Goal: Check status: Check status

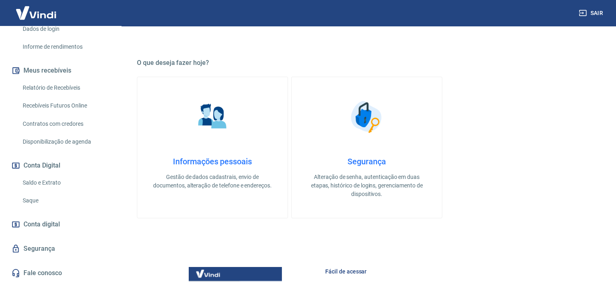
scroll to position [149, 0]
click at [43, 184] on link "Saldo e Extrato" at bounding box center [65, 182] width 92 height 17
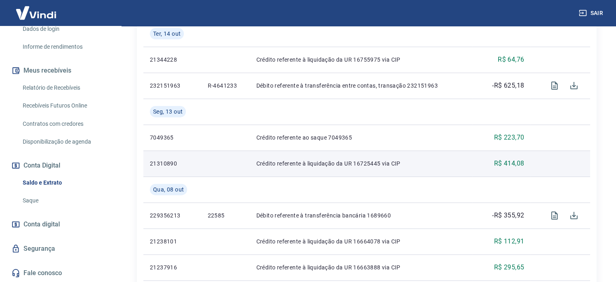
scroll to position [324, 0]
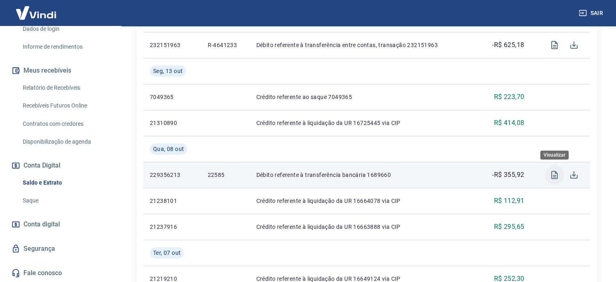
click at [556, 178] on icon "Visualizar" at bounding box center [554, 175] width 6 height 8
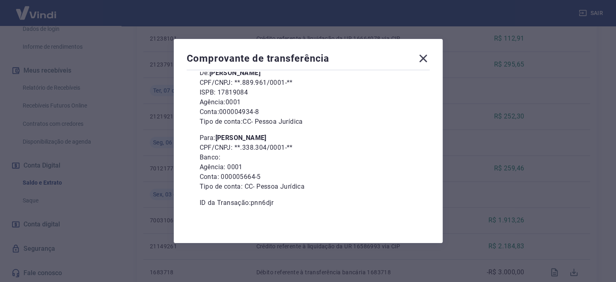
scroll to position [0, 0]
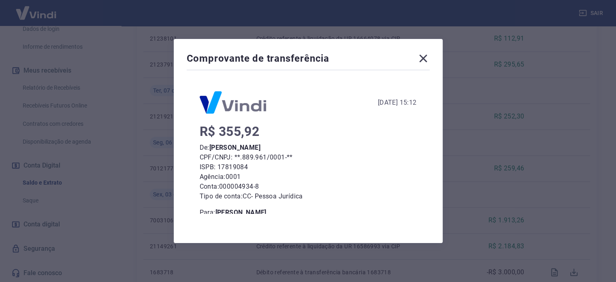
click at [423, 60] on icon at bounding box center [423, 58] width 13 height 13
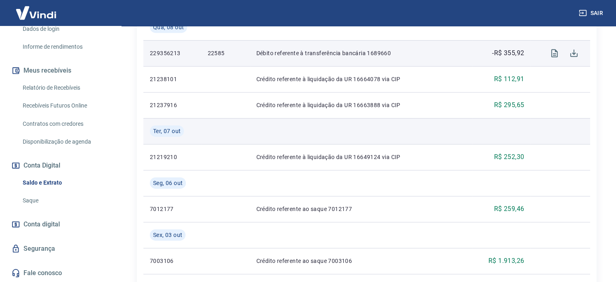
scroll to position [365, 0]
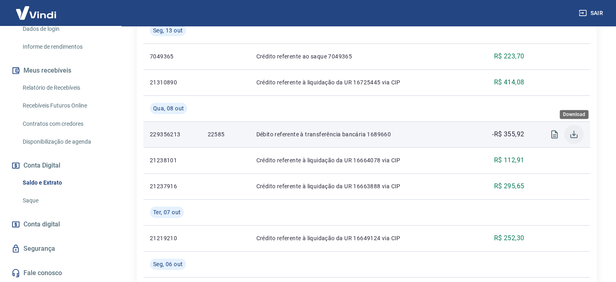
click at [572, 138] on icon "Download" at bounding box center [574, 134] width 10 height 10
click at [553, 137] on icon "Visualizar" at bounding box center [555, 134] width 10 height 10
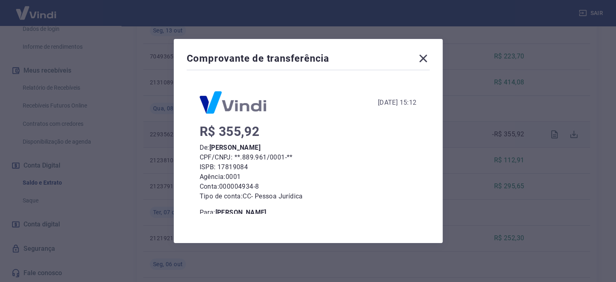
scroll to position [75, 0]
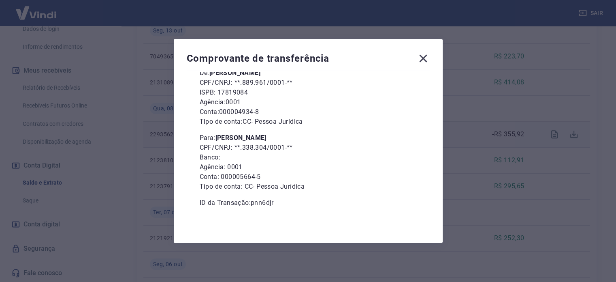
click at [422, 55] on icon at bounding box center [423, 58] width 13 height 13
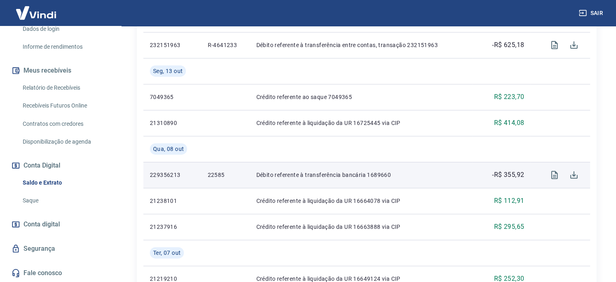
scroll to position [365, 0]
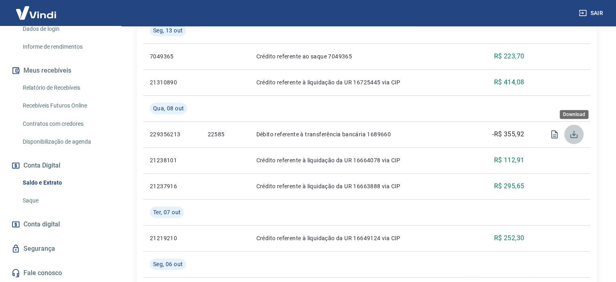
click at [573, 133] on icon "Download" at bounding box center [574, 134] width 10 height 10
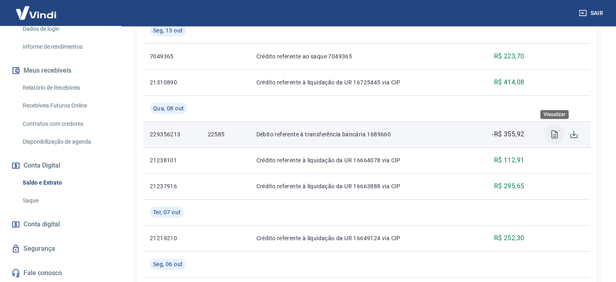
click at [551, 132] on icon "Visualizar" at bounding box center [554, 134] width 6 height 8
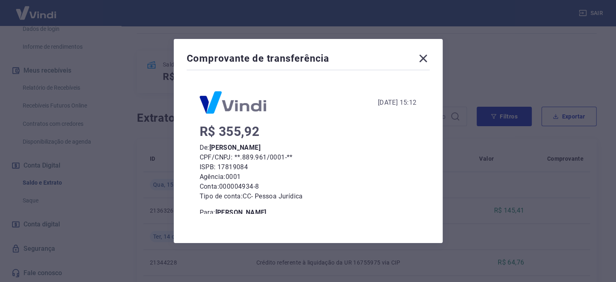
scroll to position [75, 0]
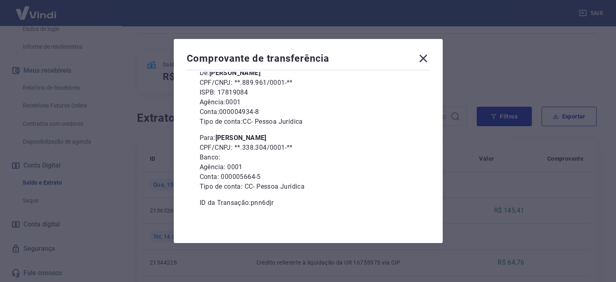
click at [430, 57] on icon at bounding box center [423, 58] width 13 height 13
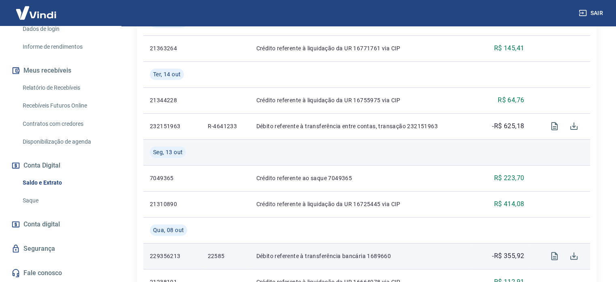
scroll to position [324, 0]
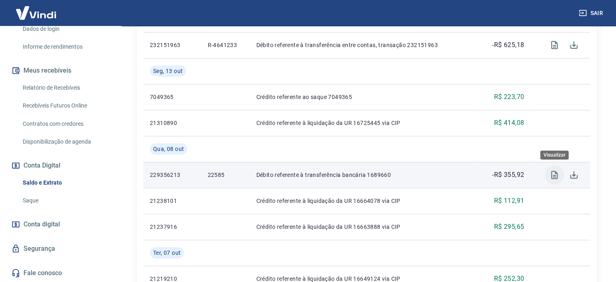
click at [558, 178] on icon "Visualizar" at bounding box center [555, 175] width 10 height 10
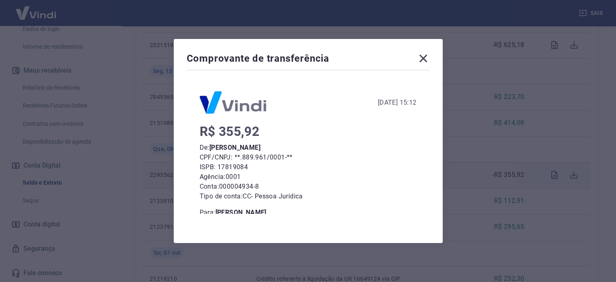
scroll to position [75, 0]
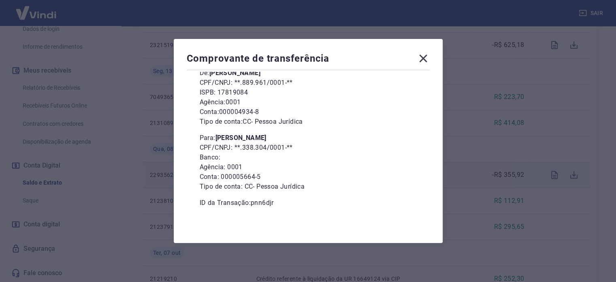
click at [427, 58] on icon at bounding box center [423, 59] width 8 height 8
